Goal: Task Accomplishment & Management: Use online tool/utility

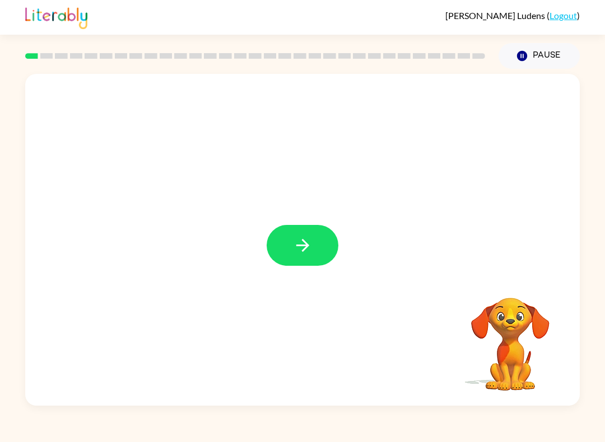
click at [301, 242] on icon "button" at bounding box center [303, 246] width 20 height 20
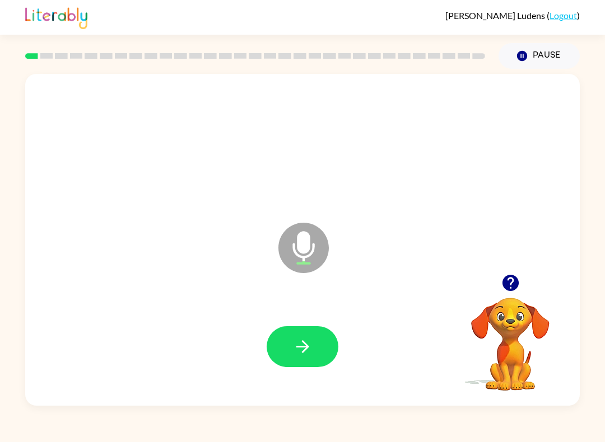
click at [291, 345] on button "button" at bounding box center [303, 346] width 72 height 41
click at [300, 343] on icon "button" at bounding box center [303, 347] width 20 height 20
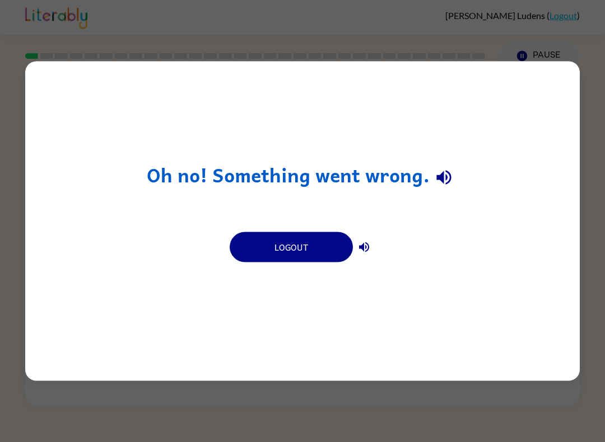
click at [287, 256] on button "Logout" at bounding box center [291, 247] width 123 height 30
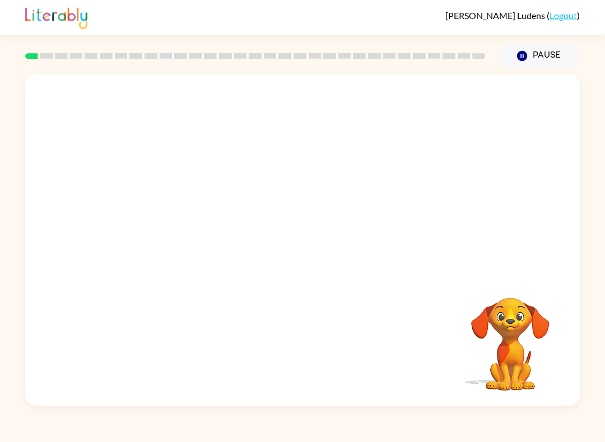
click at [518, 315] on video "Your browser must support playing .mp4 files to use Literably. Please try using…" at bounding box center [510, 337] width 112 height 112
click at [300, 260] on div at bounding box center [303, 245] width 72 height 41
click at [325, 256] on div at bounding box center [303, 245] width 72 height 41
click at [287, 245] on button "button" at bounding box center [303, 245] width 72 height 41
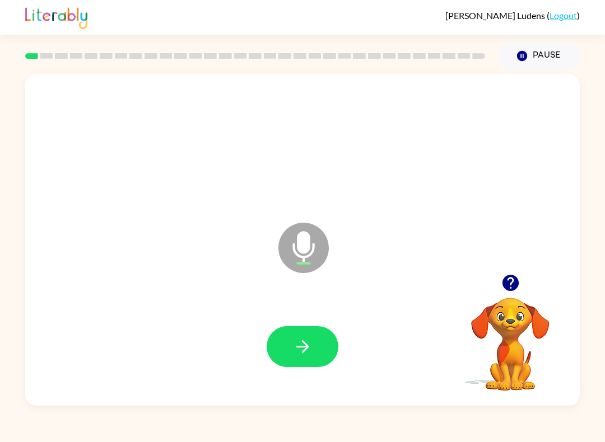
click at [309, 339] on icon "button" at bounding box center [303, 347] width 20 height 20
click at [301, 340] on icon "button" at bounding box center [303, 347] width 20 height 20
click at [289, 348] on button "button" at bounding box center [303, 346] width 72 height 41
click at [295, 349] on icon "button" at bounding box center [303, 347] width 20 height 20
click at [293, 346] on icon "button" at bounding box center [303, 347] width 20 height 20
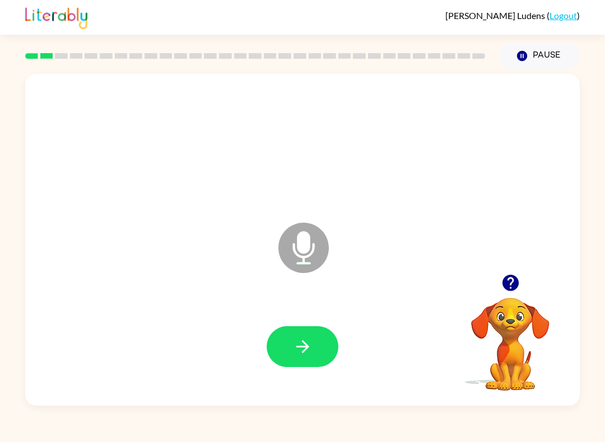
click at [300, 355] on icon "button" at bounding box center [303, 347] width 20 height 20
click at [303, 345] on icon "button" at bounding box center [303, 347] width 20 height 20
click at [281, 353] on button "button" at bounding box center [303, 346] width 72 height 41
click at [310, 348] on icon "button" at bounding box center [303, 347] width 20 height 20
click at [284, 342] on button "button" at bounding box center [303, 346] width 72 height 41
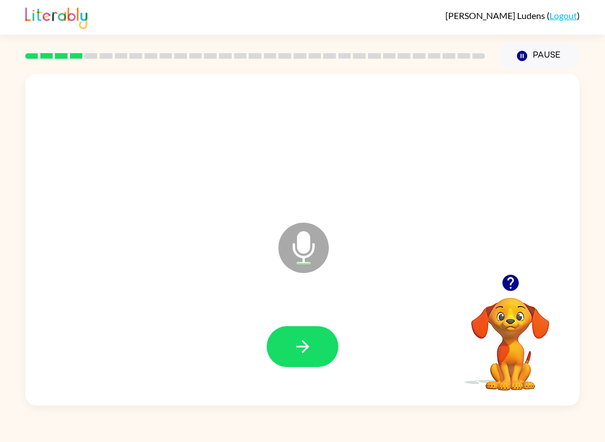
click at [298, 362] on button "button" at bounding box center [303, 346] width 72 height 41
click at [302, 347] on icon "button" at bounding box center [302, 346] width 13 height 13
click at [299, 338] on icon "button" at bounding box center [303, 347] width 20 height 20
click at [297, 349] on icon "button" at bounding box center [303, 347] width 20 height 20
click at [282, 340] on button "button" at bounding box center [303, 346] width 72 height 41
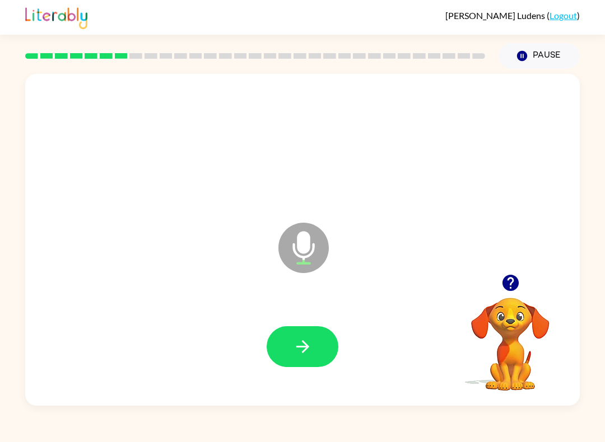
click at [298, 343] on icon "button" at bounding box center [303, 347] width 20 height 20
click at [310, 354] on icon "button" at bounding box center [303, 347] width 20 height 20
click at [293, 353] on icon "button" at bounding box center [303, 347] width 20 height 20
click at [296, 348] on icon "button" at bounding box center [302, 346] width 13 height 13
click at [296, 351] on icon "button" at bounding box center [303, 347] width 20 height 20
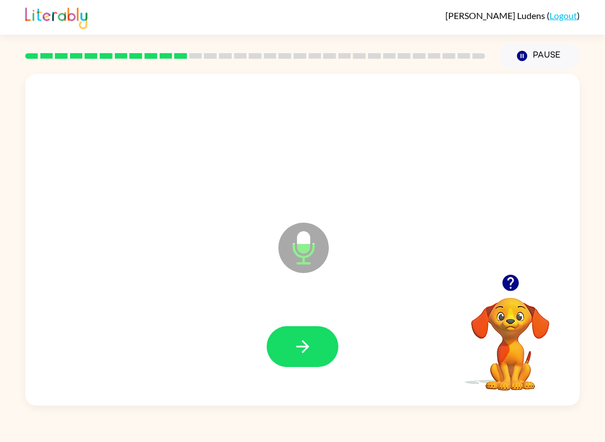
click at [306, 352] on icon "button" at bounding box center [303, 347] width 20 height 20
click at [306, 353] on icon "button" at bounding box center [303, 347] width 20 height 20
click at [301, 349] on icon "button" at bounding box center [303, 347] width 20 height 20
click at [303, 347] on icon "button" at bounding box center [303, 347] width 20 height 20
click at [301, 337] on button "button" at bounding box center [303, 346] width 72 height 41
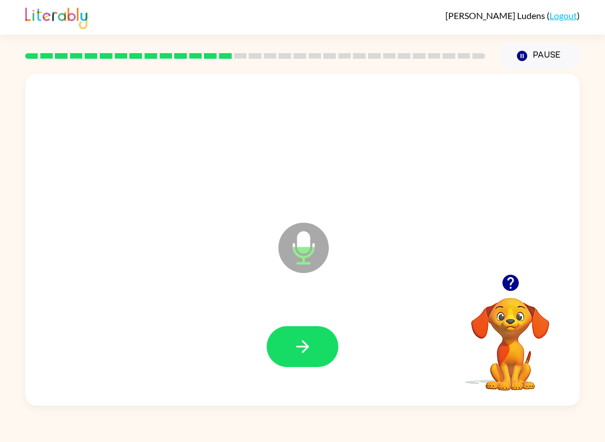
click at [298, 345] on icon "button" at bounding box center [303, 347] width 20 height 20
click at [311, 354] on icon "button" at bounding box center [303, 347] width 20 height 20
click at [293, 343] on icon "button" at bounding box center [303, 347] width 20 height 20
click at [306, 356] on icon "button" at bounding box center [303, 347] width 20 height 20
click at [298, 355] on icon "button" at bounding box center [303, 347] width 20 height 20
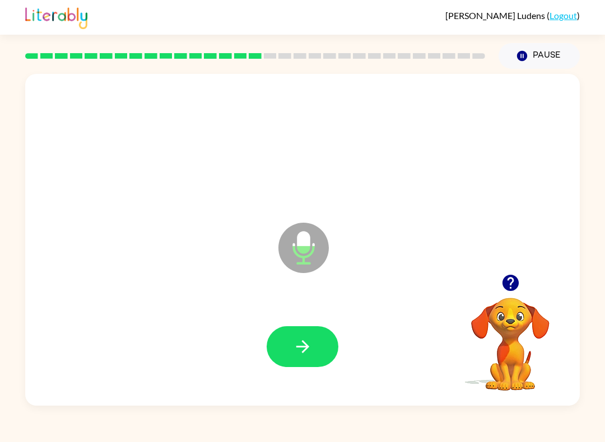
click at [300, 345] on icon "button" at bounding box center [303, 347] width 20 height 20
click at [301, 333] on button "button" at bounding box center [303, 346] width 72 height 41
click at [311, 332] on button "button" at bounding box center [303, 346] width 72 height 41
click at [293, 339] on icon "button" at bounding box center [303, 347] width 20 height 20
click at [298, 349] on icon "button" at bounding box center [303, 347] width 20 height 20
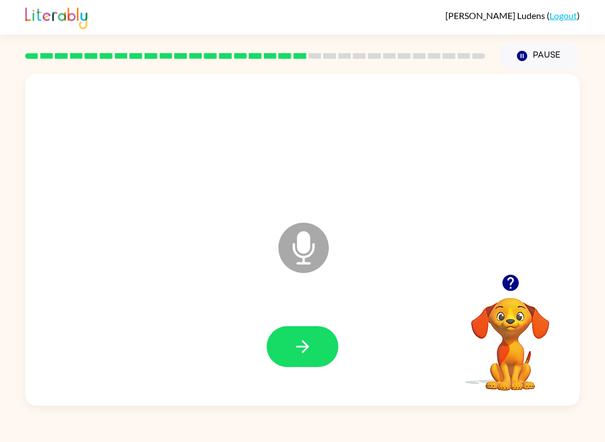
click at [285, 348] on button "button" at bounding box center [303, 346] width 72 height 41
click at [304, 361] on button "button" at bounding box center [303, 346] width 72 height 41
click at [316, 366] on button "button" at bounding box center [303, 346] width 72 height 41
click at [289, 343] on button "button" at bounding box center [303, 346] width 72 height 41
click at [291, 345] on button "button" at bounding box center [303, 346] width 72 height 41
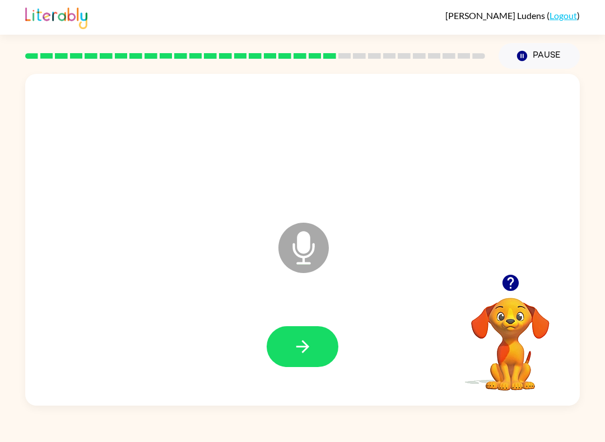
click at [295, 345] on icon "button" at bounding box center [303, 347] width 20 height 20
click at [299, 349] on icon "button" at bounding box center [303, 347] width 20 height 20
click at [306, 363] on button "button" at bounding box center [303, 346] width 72 height 41
click at [305, 353] on icon "button" at bounding box center [303, 347] width 20 height 20
click at [312, 364] on button "button" at bounding box center [303, 346] width 72 height 41
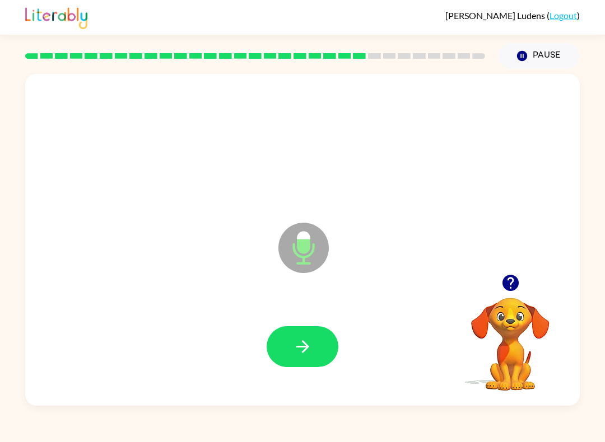
click at [300, 355] on icon "button" at bounding box center [303, 347] width 20 height 20
click at [291, 347] on button "button" at bounding box center [303, 346] width 72 height 41
click at [280, 366] on button "button" at bounding box center [303, 346] width 72 height 41
click at [325, 339] on button "button" at bounding box center [303, 346] width 72 height 41
click at [314, 349] on button "button" at bounding box center [303, 346] width 72 height 41
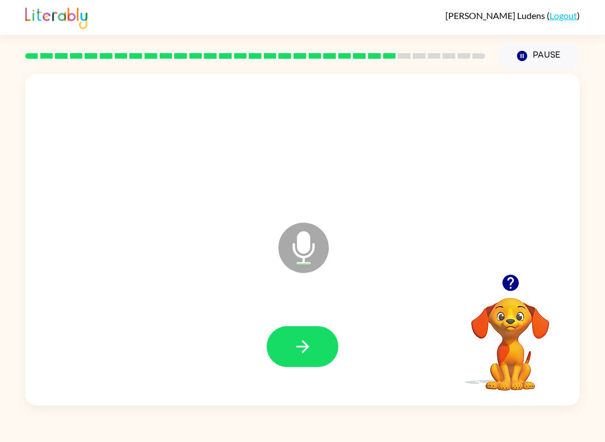
click at [288, 340] on button "button" at bounding box center [303, 346] width 72 height 41
click at [300, 358] on button "button" at bounding box center [303, 346] width 72 height 41
click at [279, 329] on button "button" at bounding box center [303, 346] width 72 height 41
click at [301, 353] on icon "button" at bounding box center [303, 347] width 20 height 20
click at [298, 363] on button "button" at bounding box center [303, 346] width 72 height 41
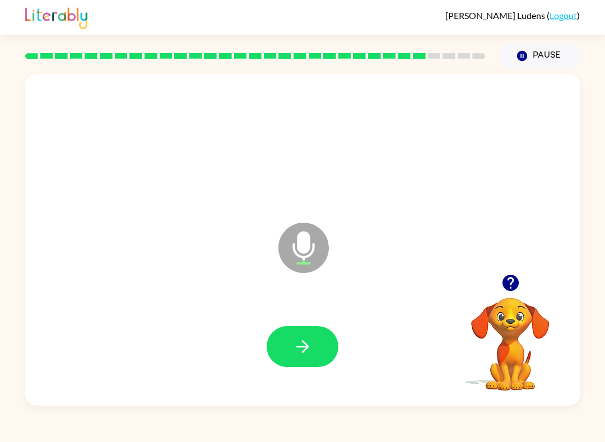
click at [300, 327] on button "button" at bounding box center [303, 346] width 72 height 41
click at [286, 330] on button "button" at bounding box center [303, 346] width 72 height 41
click at [298, 339] on icon "button" at bounding box center [303, 347] width 20 height 20
click at [302, 367] on button "button" at bounding box center [303, 346] width 72 height 41
click at [309, 338] on icon "button" at bounding box center [303, 347] width 20 height 20
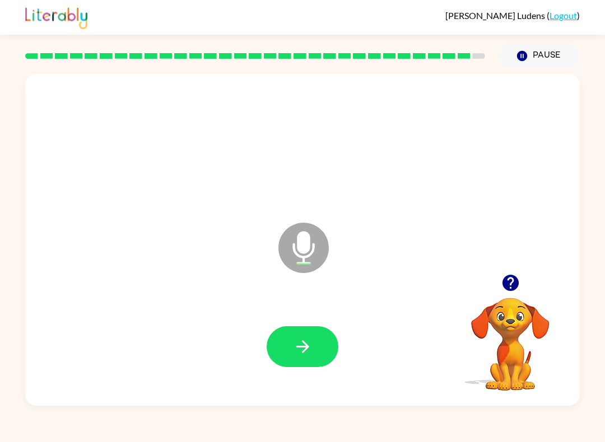
click at [300, 354] on icon "button" at bounding box center [303, 347] width 20 height 20
click at [284, 354] on button "button" at bounding box center [303, 346] width 72 height 41
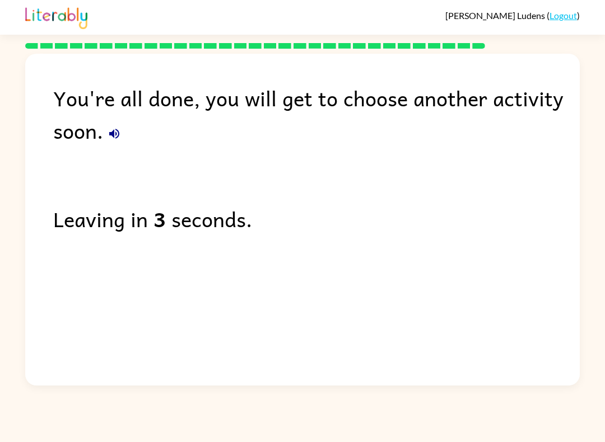
click at [566, 21] on link "Logout" at bounding box center [562, 15] width 27 height 11
